Goal: Transaction & Acquisition: Purchase product/service

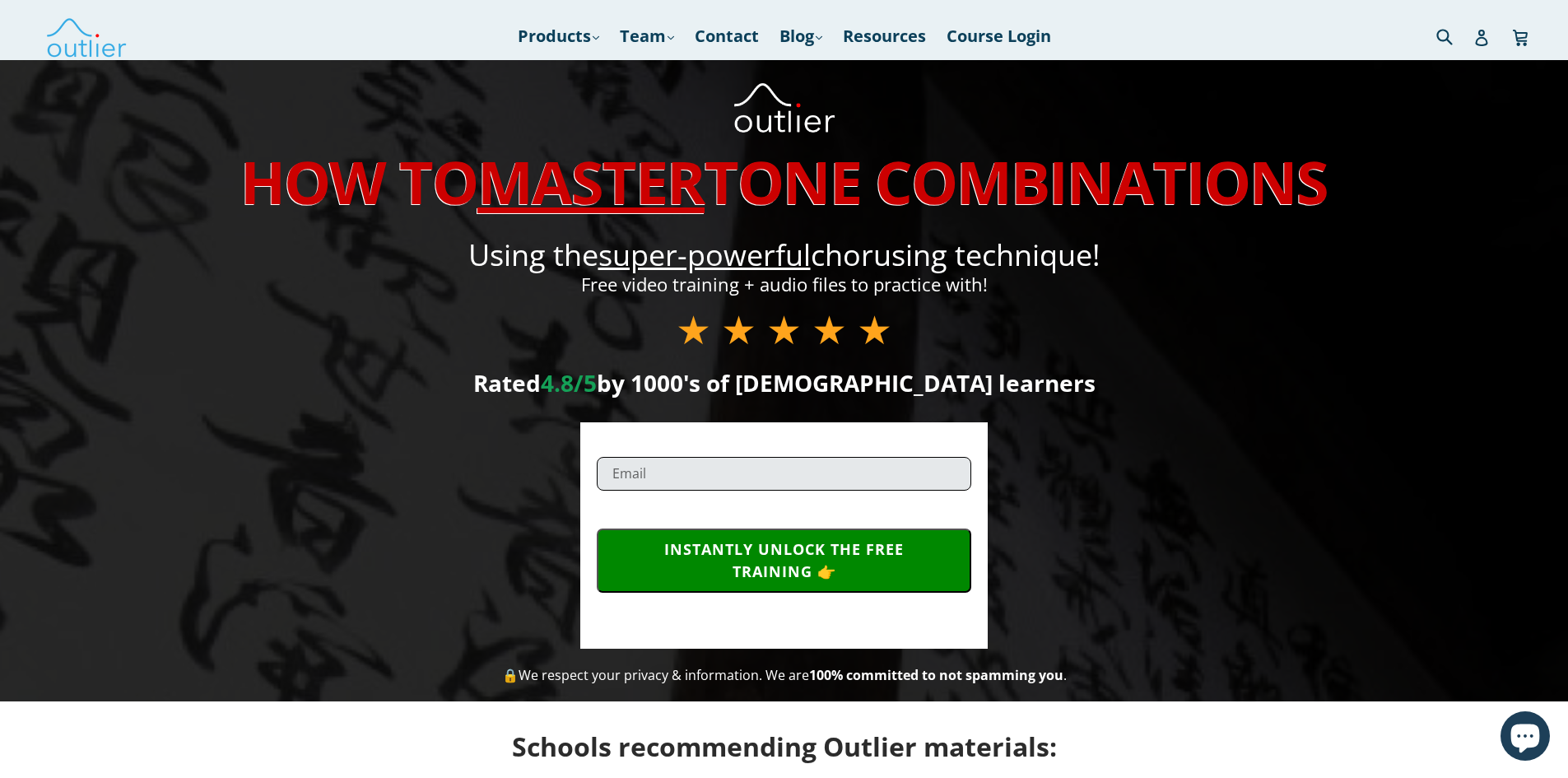
click at [731, 484] on input "email" at bounding box center [784, 474] width 375 height 34
type input "[EMAIL_ADDRESS][DOMAIN_NAME]"
drag, startPoint x: 798, startPoint y: 472, endPoint x: 490, endPoint y: 457, distance: 308.4
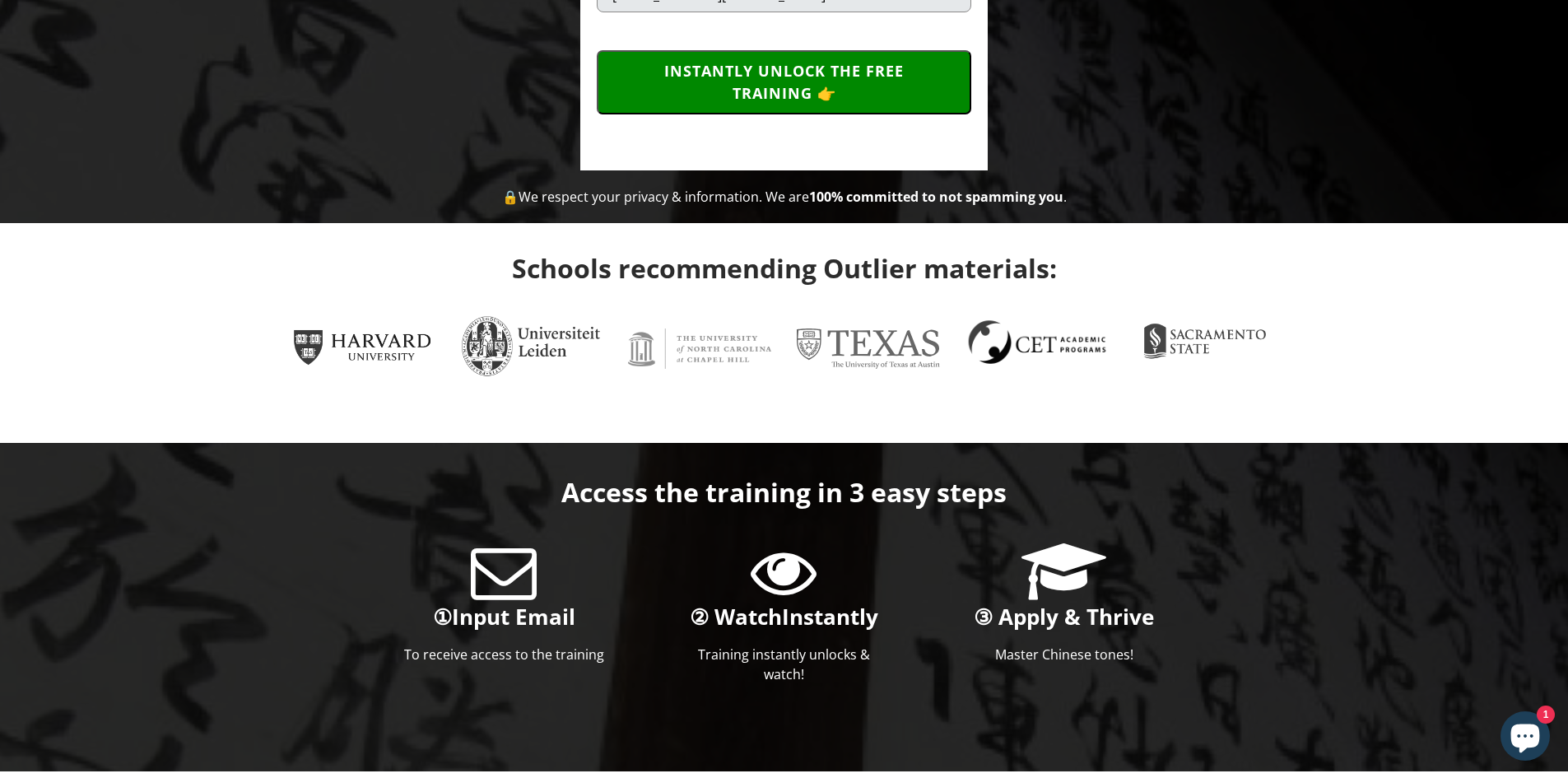
scroll to position [494, 0]
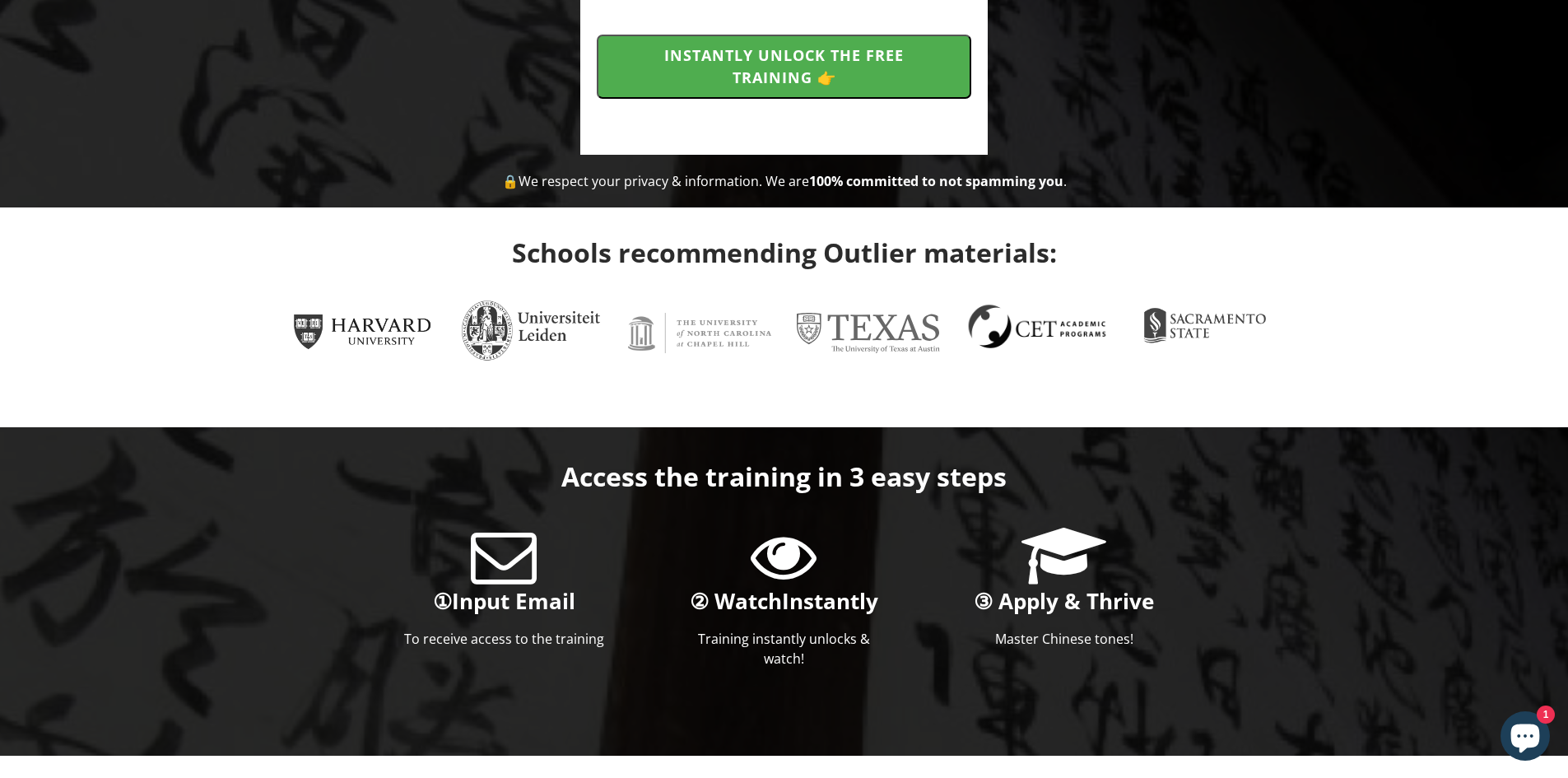
click at [837, 81] on button "INSTANTLY UNLOCK THE FREE TRAINING 👉" at bounding box center [784, 67] width 375 height 64
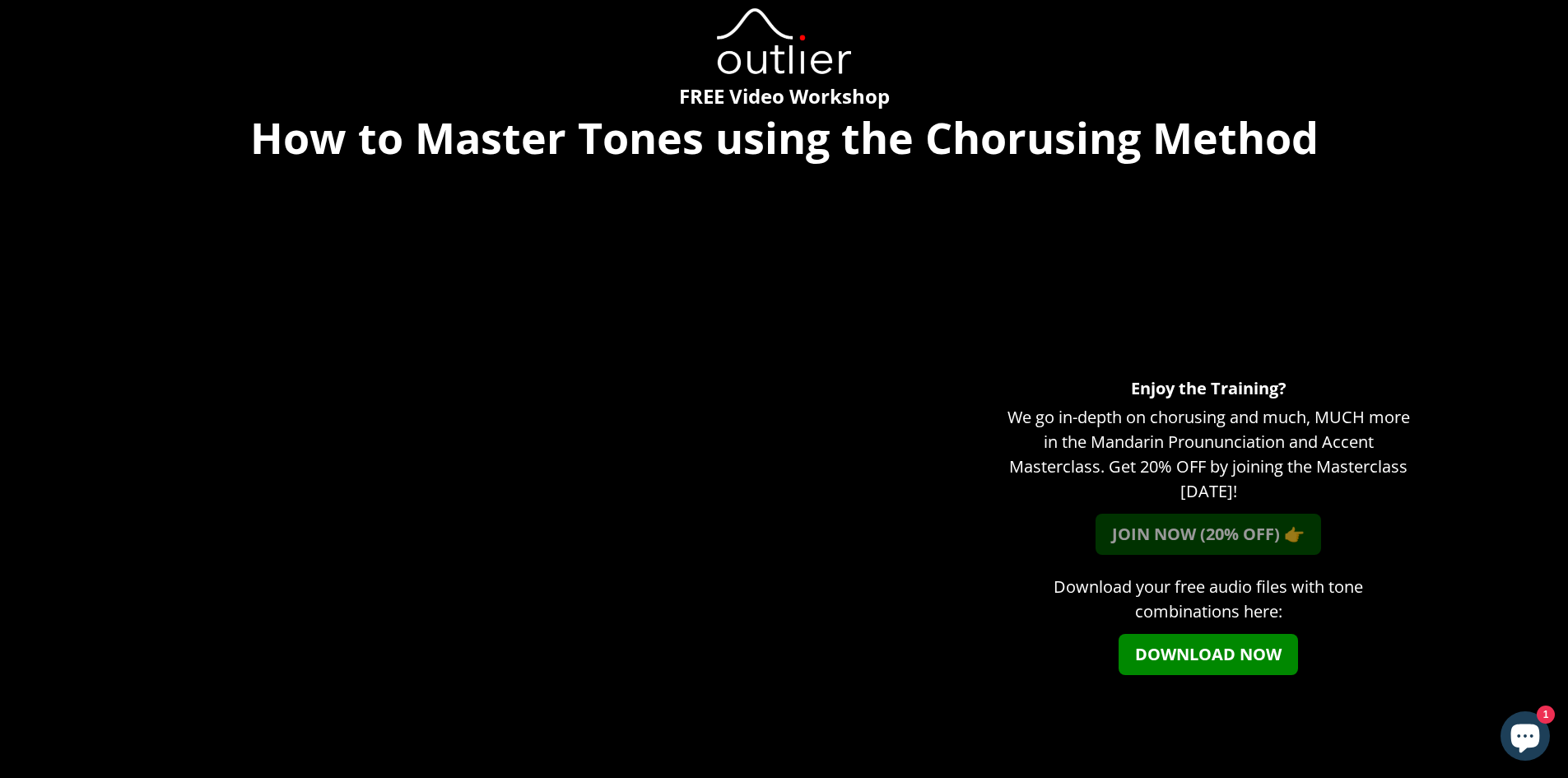
click at [1165, 529] on link "JOIN NOW (20% OFF) 👉" at bounding box center [1208, 534] width 225 height 41
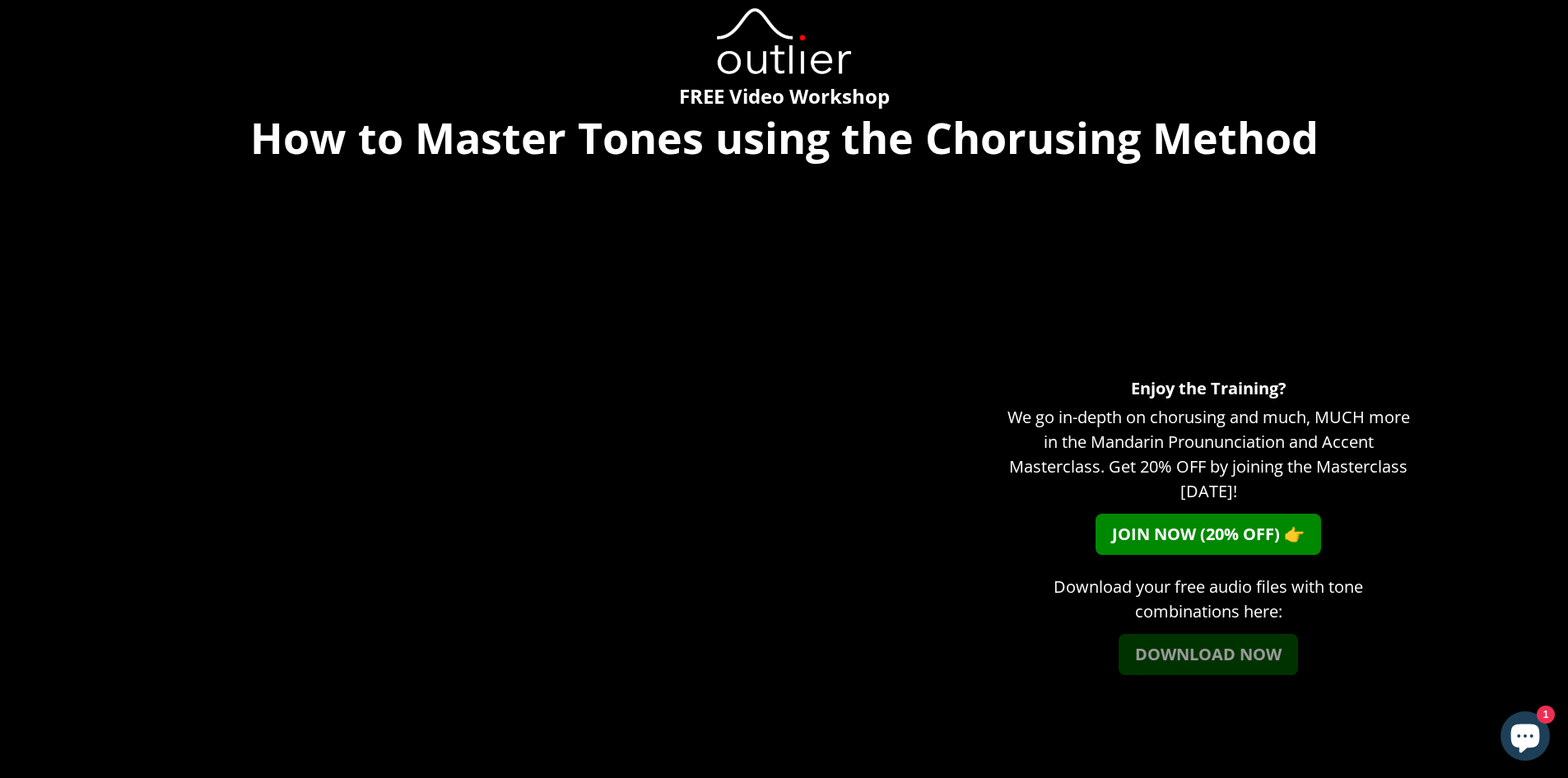
click at [1214, 668] on link "DOWNLOAD NOW" at bounding box center [1208, 653] width 179 height 41
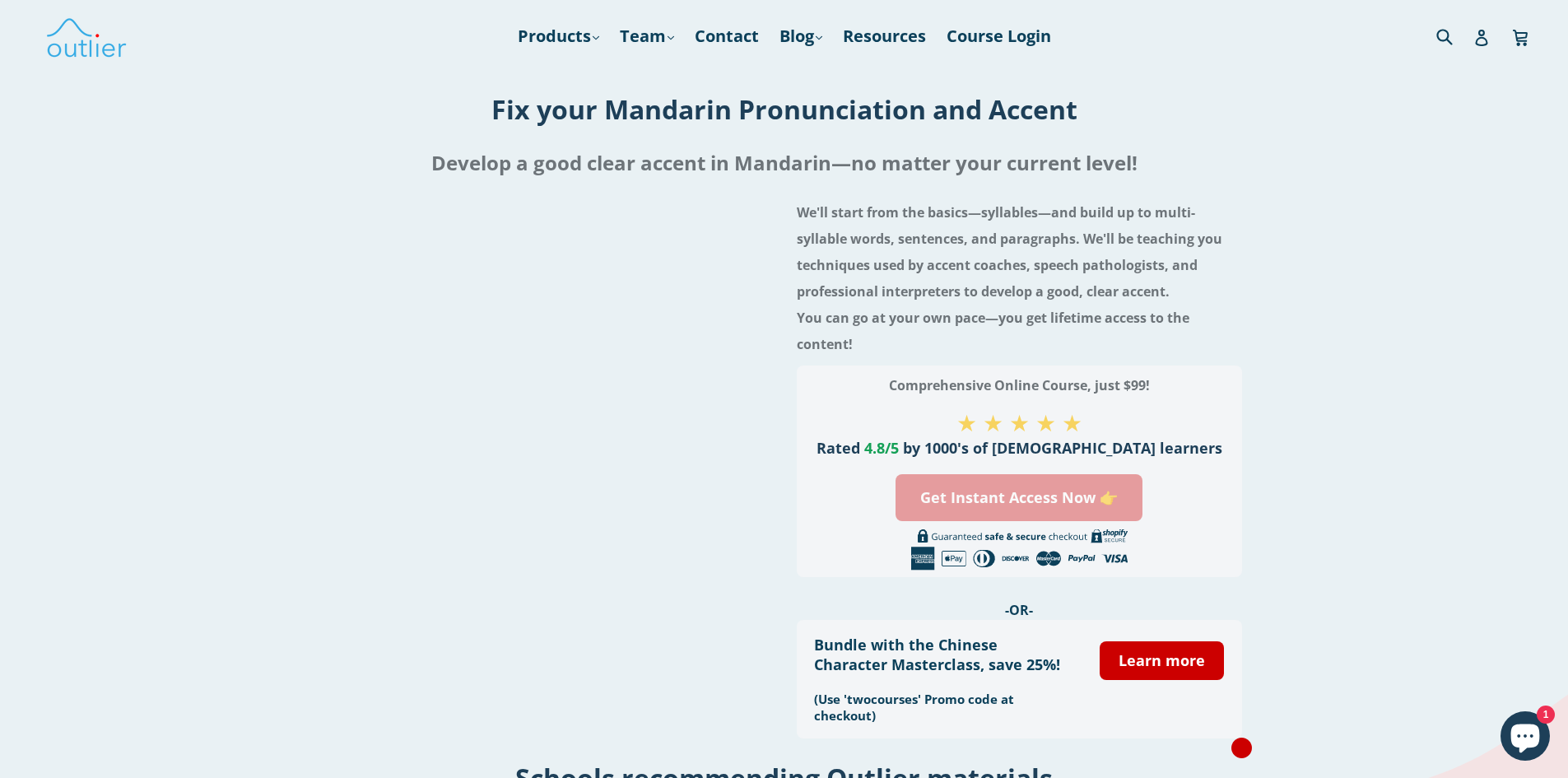
click at [943, 480] on link "Get Instant Access Now 👉" at bounding box center [1019, 497] width 247 height 47
